Goal: Transaction & Acquisition: Subscribe to service/newsletter

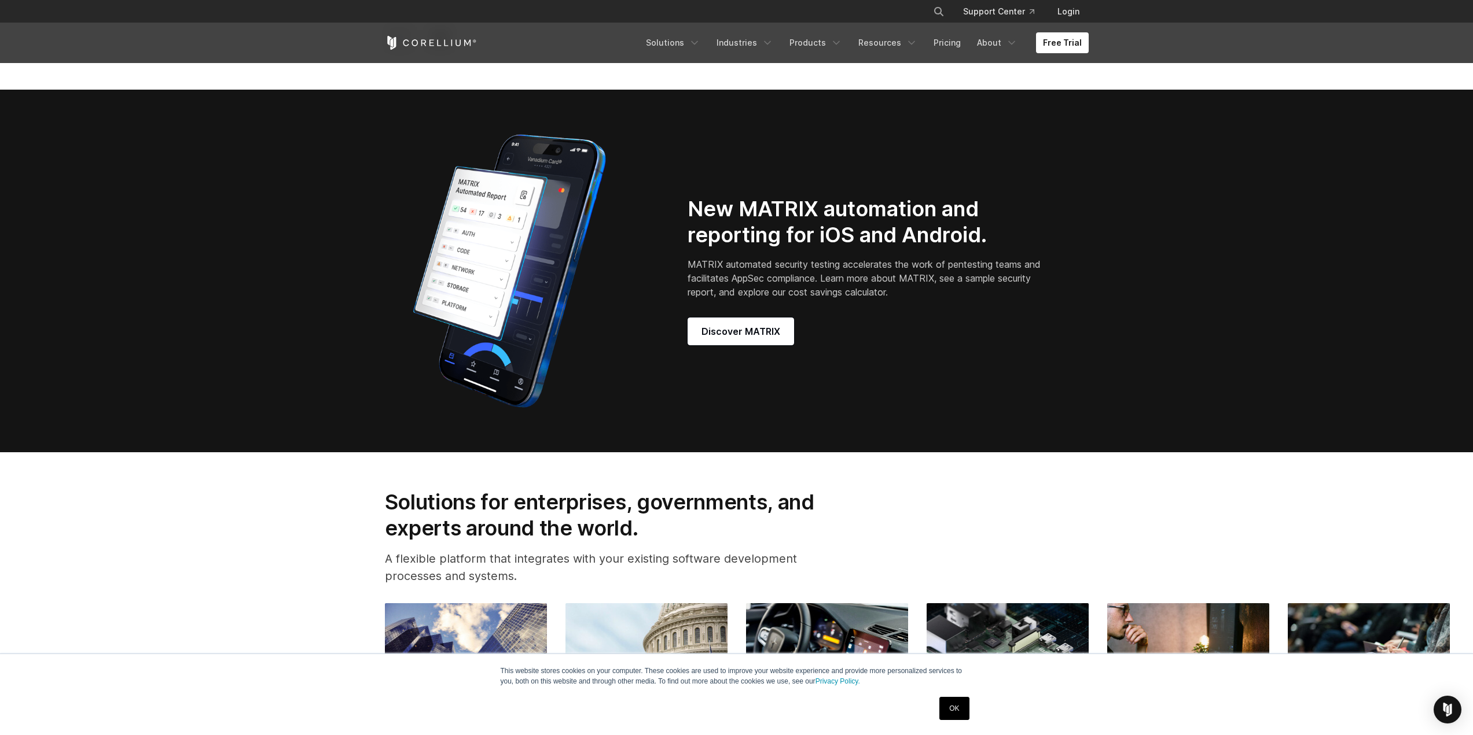
scroll to position [1157, 0]
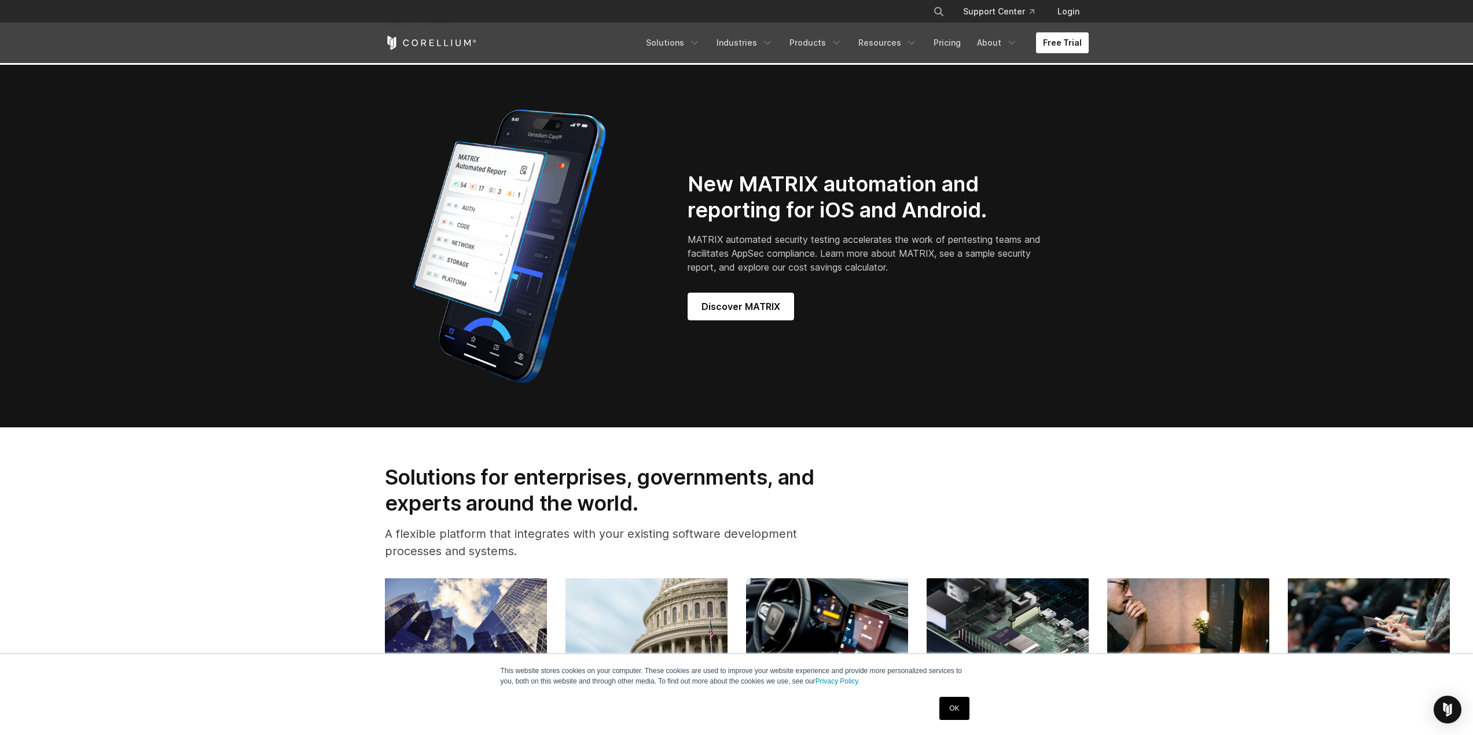
click at [1065, 39] on link "Free Trial" at bounding box center [1062, 42] width 53 height 21
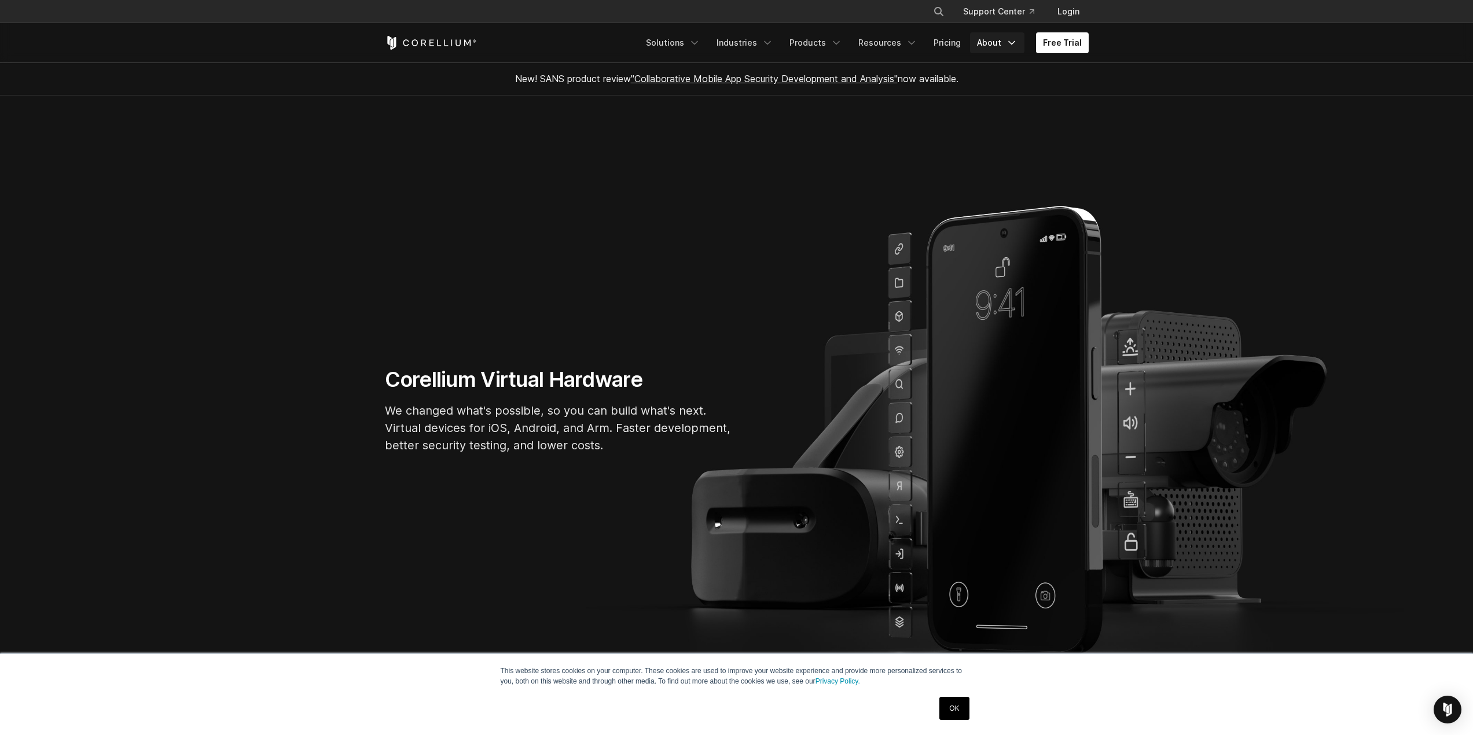
click at [1017, 46] on icon "Navigation Menu" at bounding box center [1012, 43] width 12 height 12
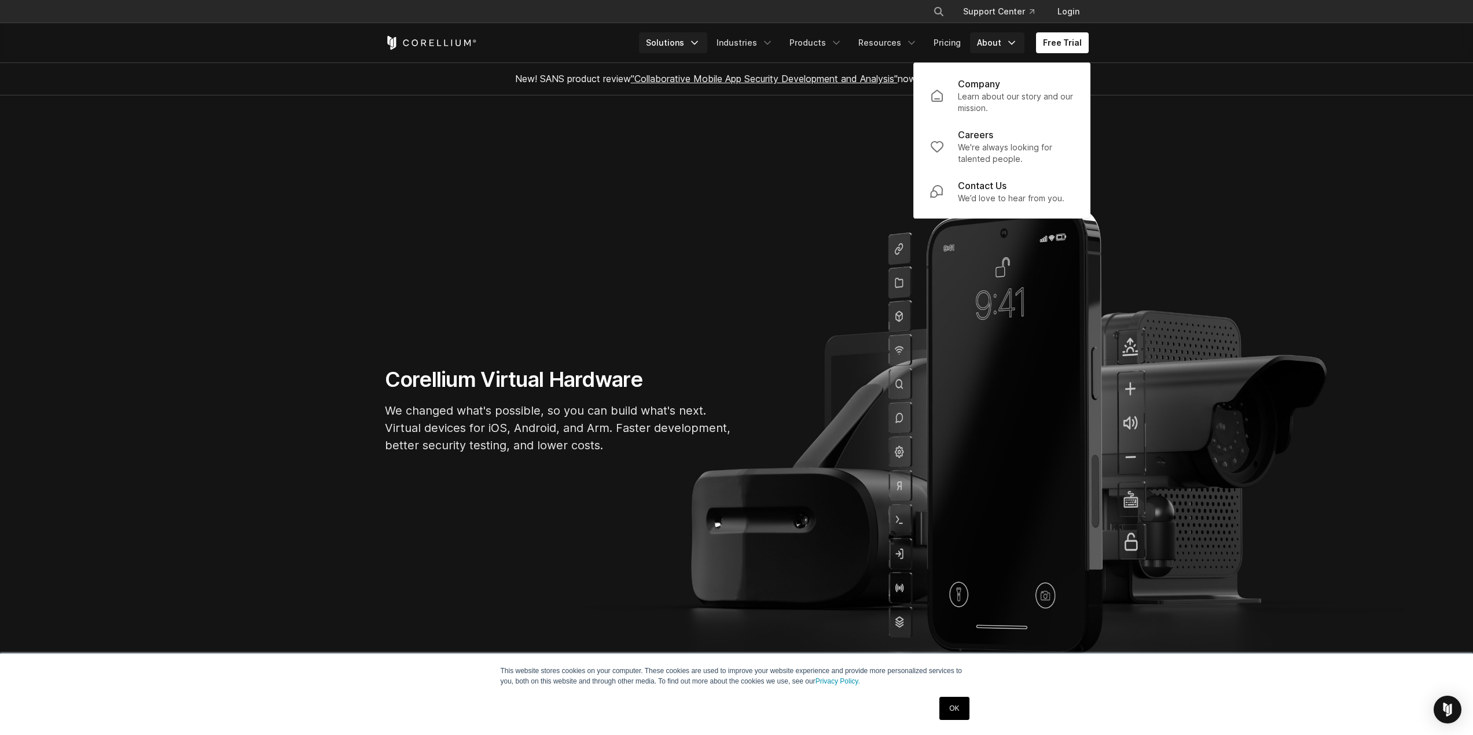
click at [698, 42] on icon "Navigation Menu" at bounding box center [695, 43] width 12 height 12
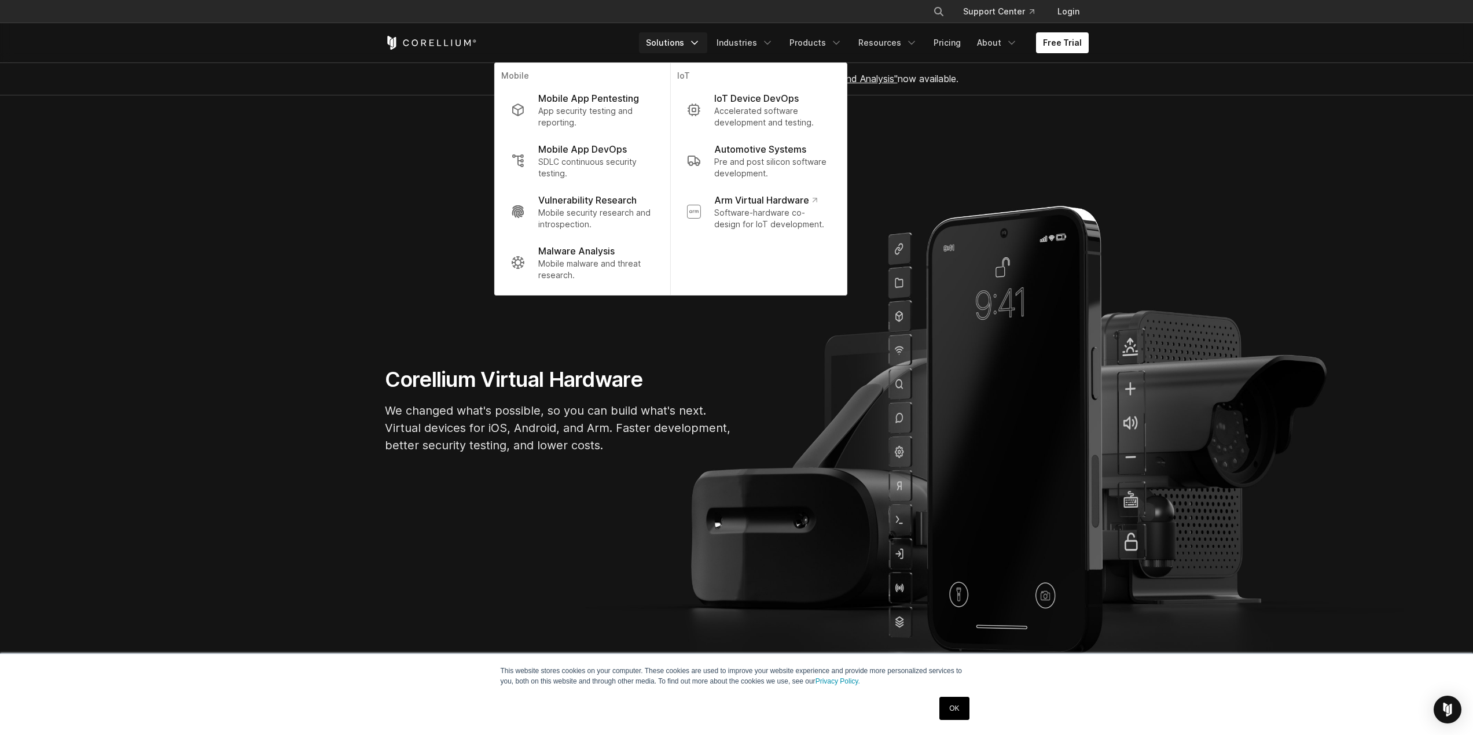
click at [1262, 176] on section "Corellium Virtual Hardware We changed what's possible, so you can build what's …" at bounding box center [736, 415] width 1473 height 640
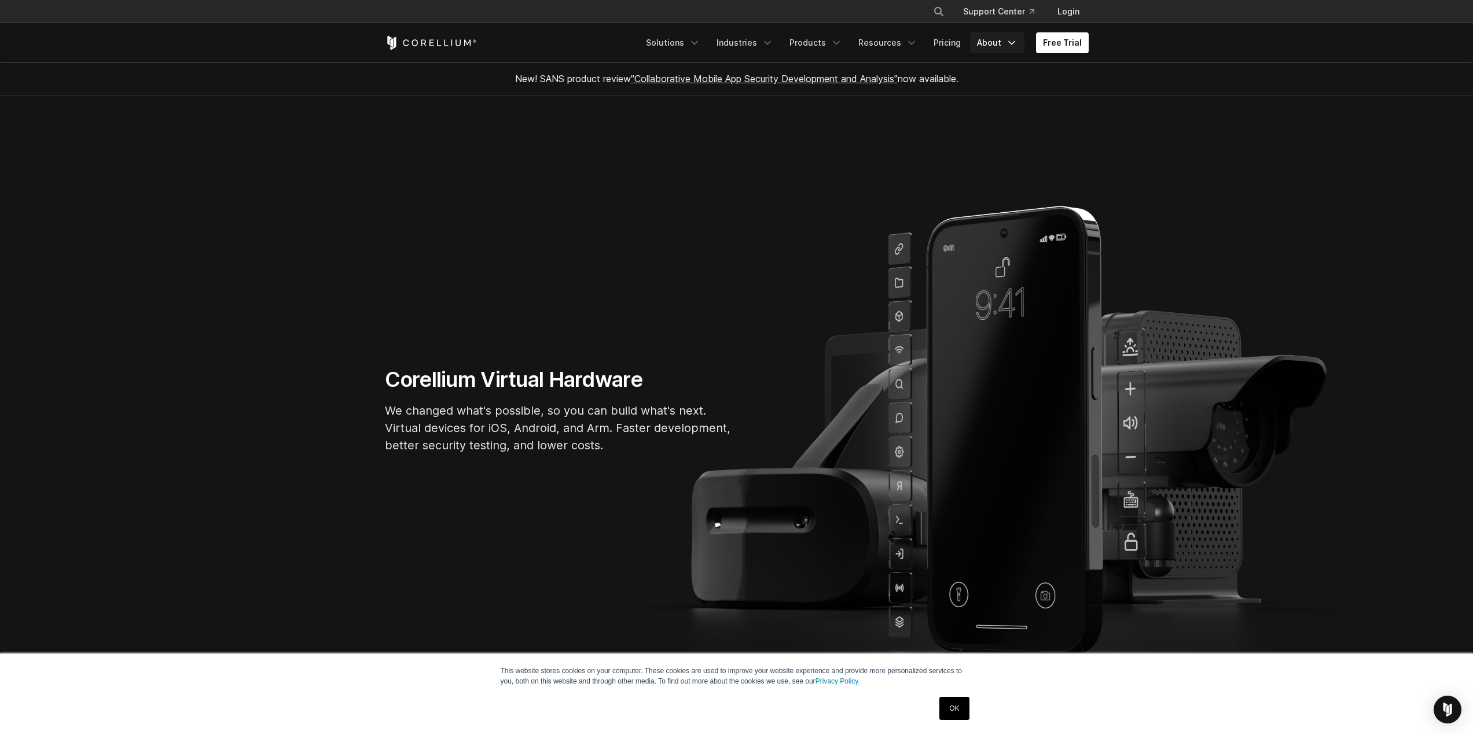
click at [1013, 45] on icon "Navigation Menu" at bounding box center [1012, 43] width 12 height 12
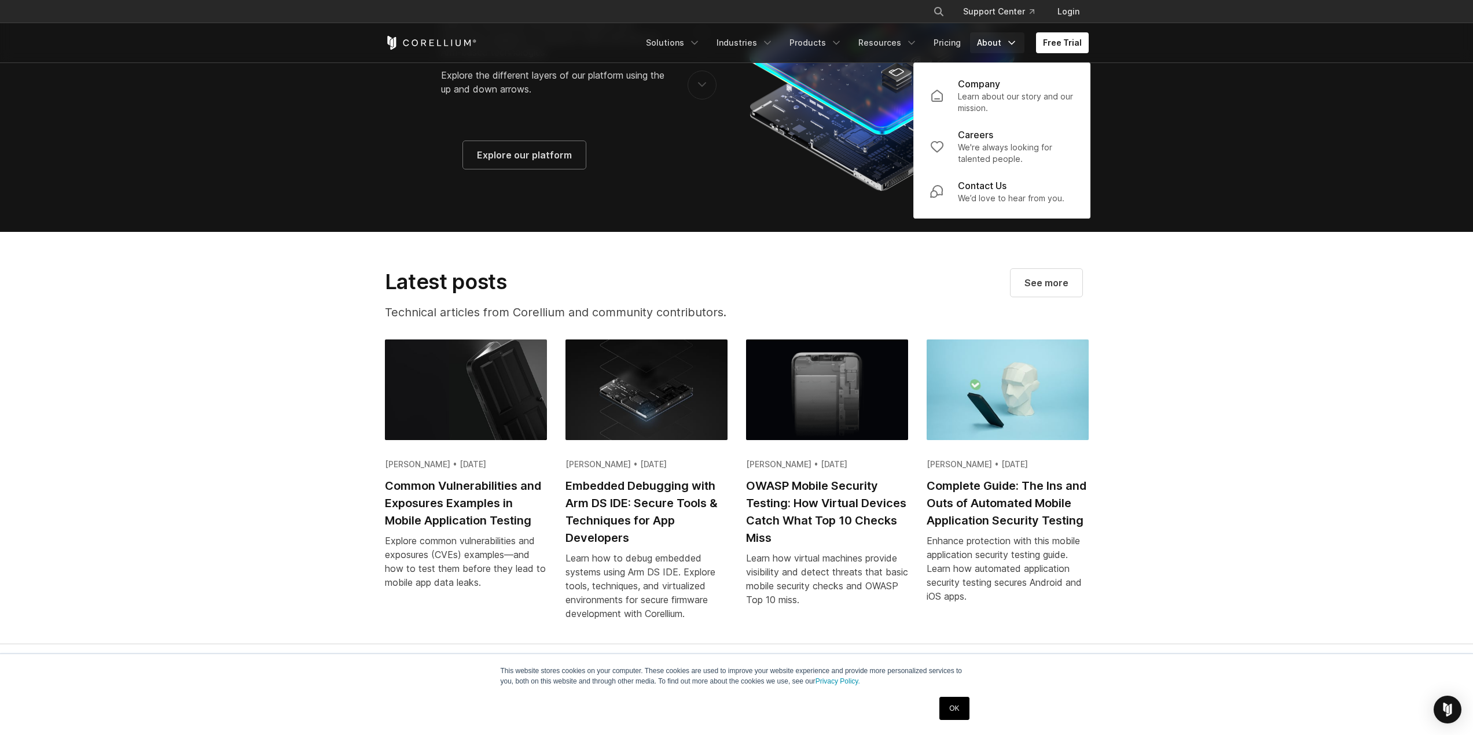
scroll to position [2055, 0]
